Goal: Task Accomplishment & Management: Use online tool/utility

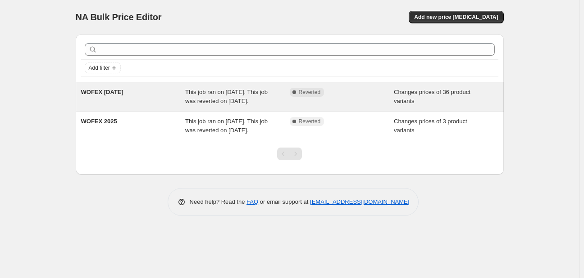
click at [255, 104] on span "This job ran on [DATE]. This job was reverted on [DATE]." at bounding box center [226, 97] width 82 height 16
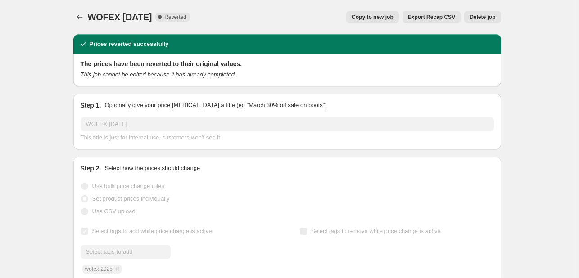
click at [372, 13] on button "Copy to new job" at bounding box center [372, 17] width 53 height 13
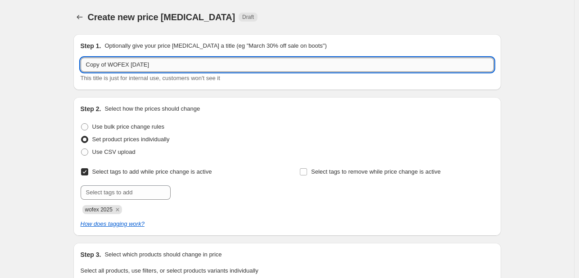
click at [195, 65] on input "Copy of WOFEX [DATE]" at bounding box center [288, 65] width 414 height 14
drag, startPoint x: 112, startPoint y: 64, endPoint x: 38, endPoint y: 59, distance: 74.1
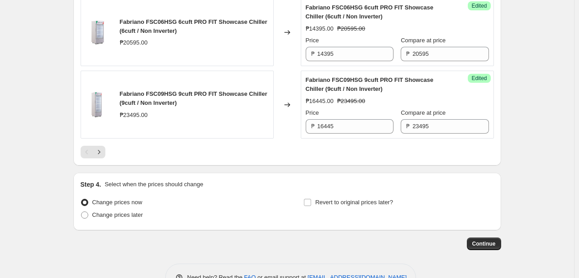
scroll to position [1764, 0]
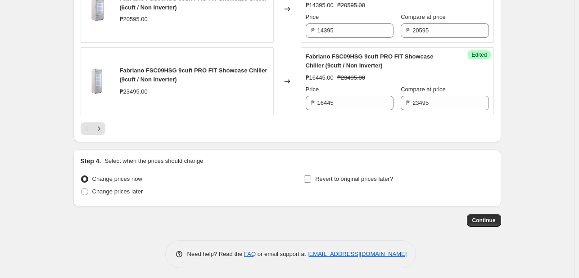
type input "EXTENDED WOFEX [DATE]"
click at [311, 176] on input "Revert to original prices later?" at bounding box center [307, 179] width 7 height 7
checkbox input "true"
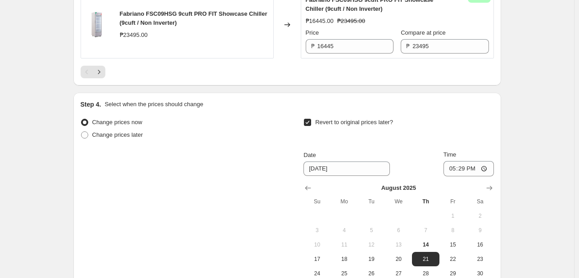
scroll to position [1900, 0]
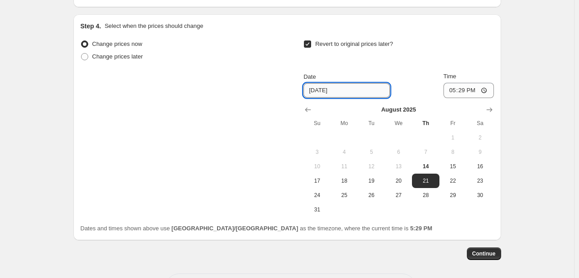
click at [354, 86] on input "[DATE]" at bounding box center [347, 90] width 87 height 14
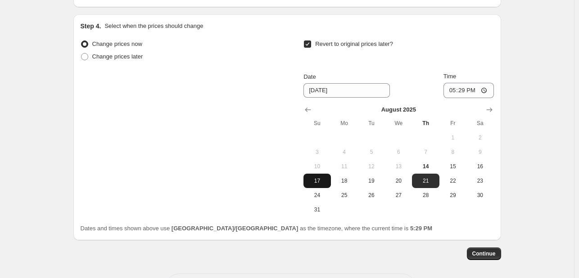
click at [321, 178] on span "17" at bounding box center [317, 181] width 20 height 7
type input "[DATE]"
click at [454, 87] on input "17:29" at bounding box center [469, 90] width 50 height 15
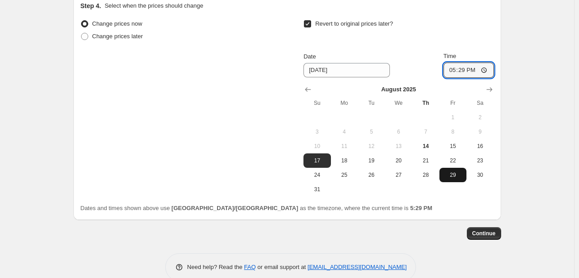
scroll to position [1933, 0]
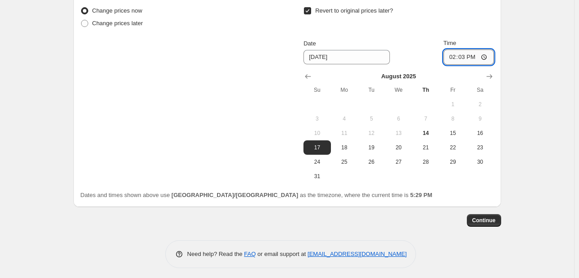
click at [452, 54] on input "14:03" at bounding box center [469, 57] width 50 height 15
click at [447, 53] on input "14:03" at bounding box center [469, 57] width 50 height 15
click at [451, 52] on input "14:03" at bounding box center [469, 57] width 50 height 15
type input "23:59"
click at [488, 214] on button "Continue" at bounding box center [484, 220] width 34 height 13
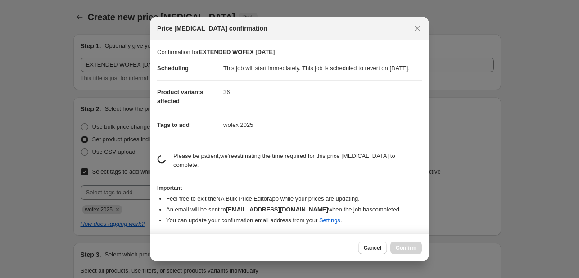
scroll to position [0, 0]
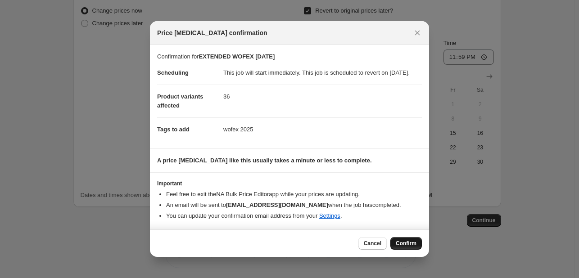
click at [405, 246] on span "Confirm" at bounding box center [406, 243] width 21 height 7
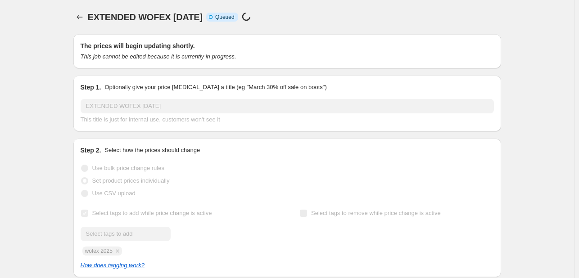
scroll to position [1900, 0]
